Goal: Find specific page/section: Find specific page/section

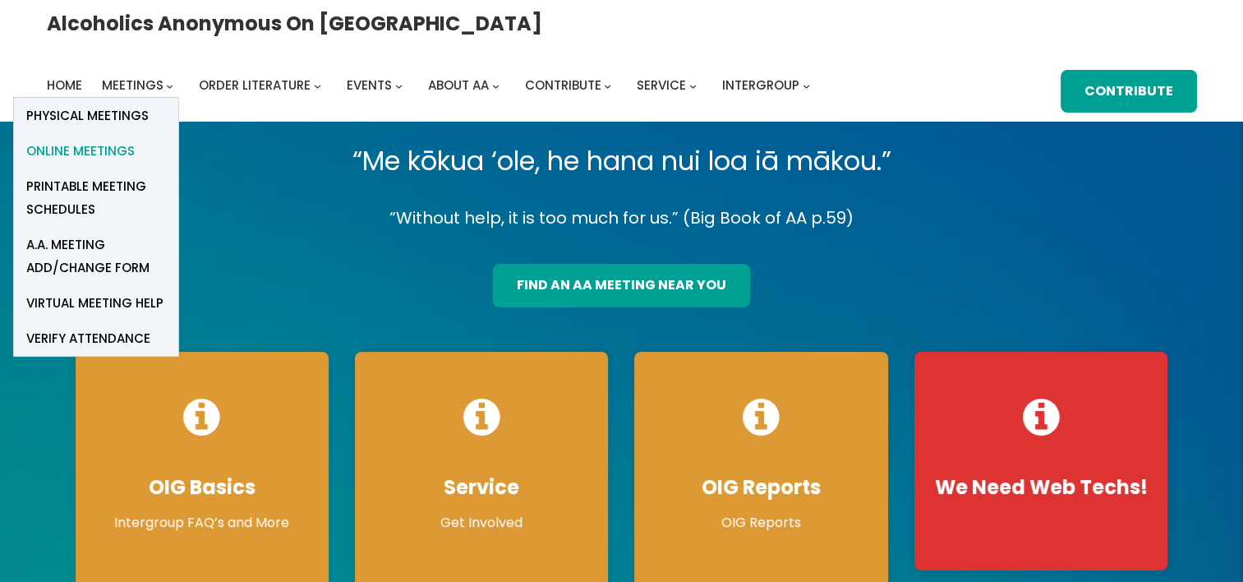
click at [135, 140] on span "Online Meetings" at bounding box center [80, 151] width 108 height 23
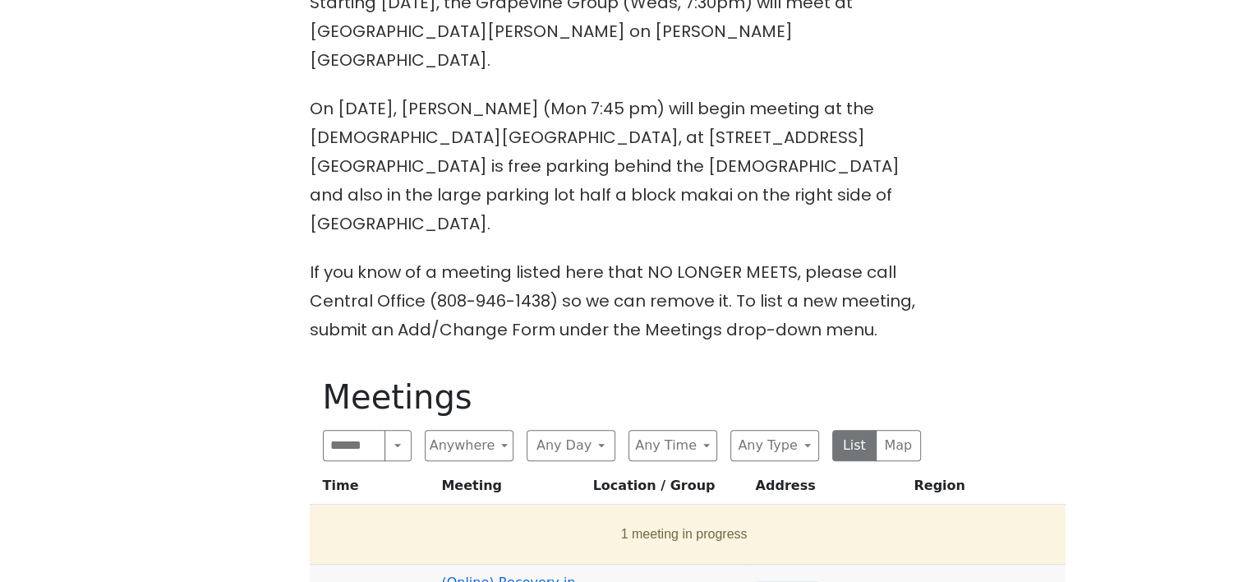
scroll to position [575, 0]
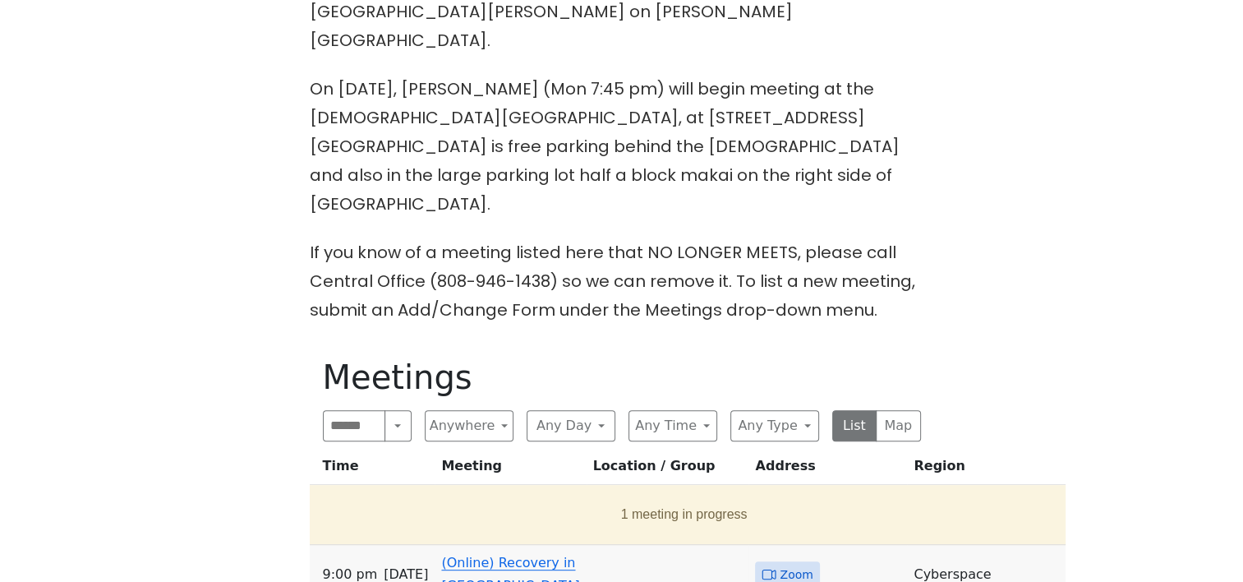
click at [541, 555] on link "(Online) Recovery in [GEOGRAPHIC_DATA]" at bounding box center [510, 574] width 138 height 39
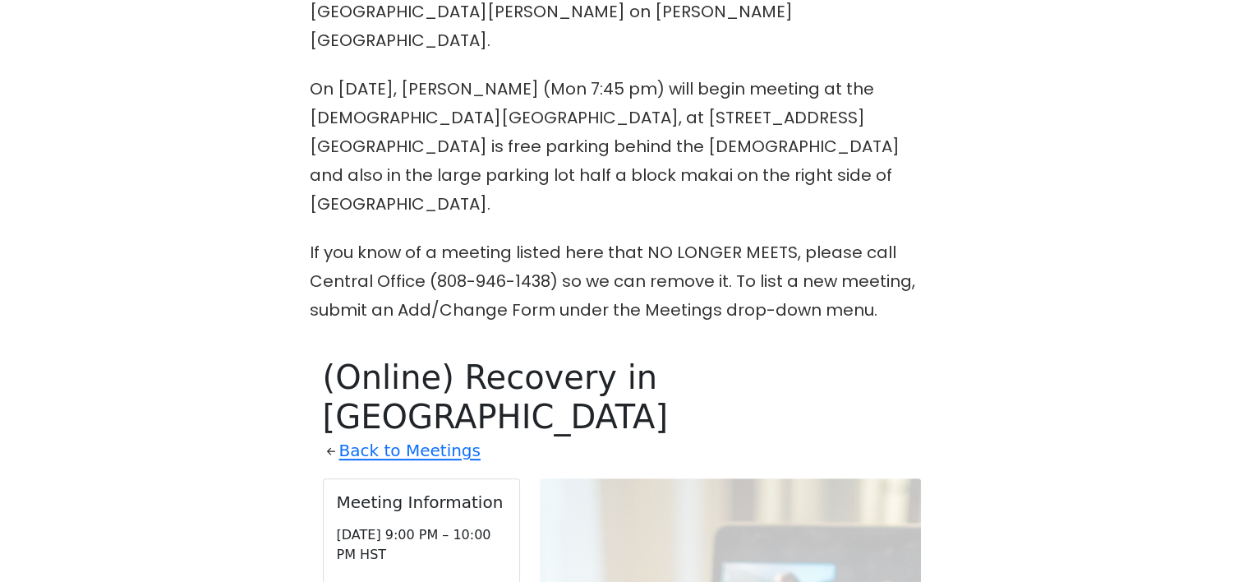
scroll to position [862, 0]
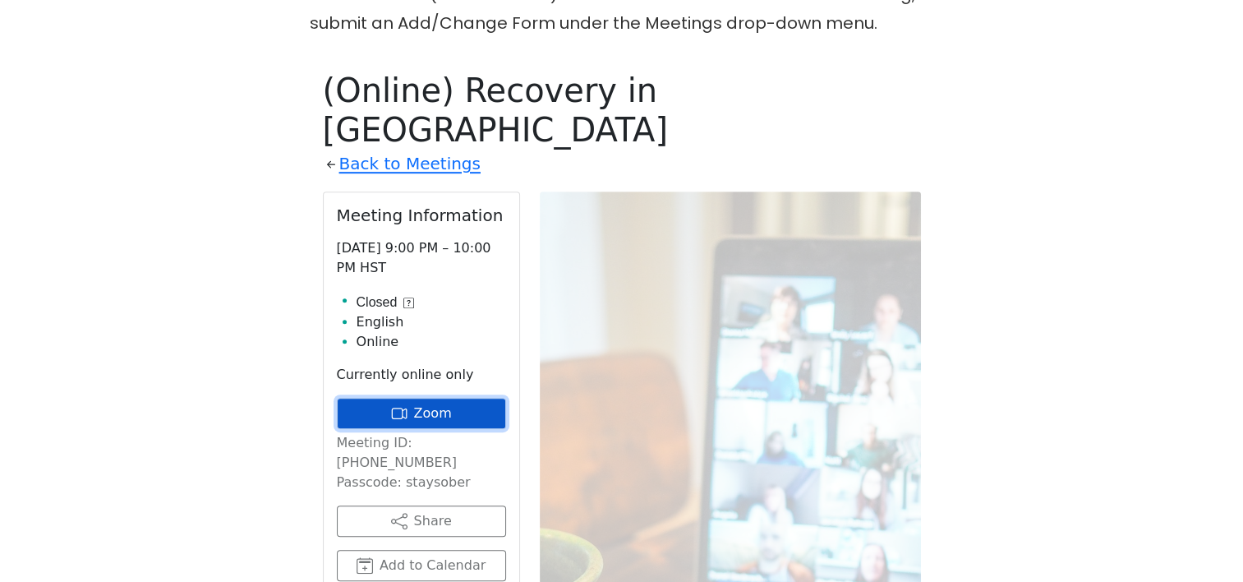
click at [444, 398] on link "Zoom" at bounding box center [421, 413] width 169 height 31
